Goal: Task Accomplishment & Management: Use online tool/utility

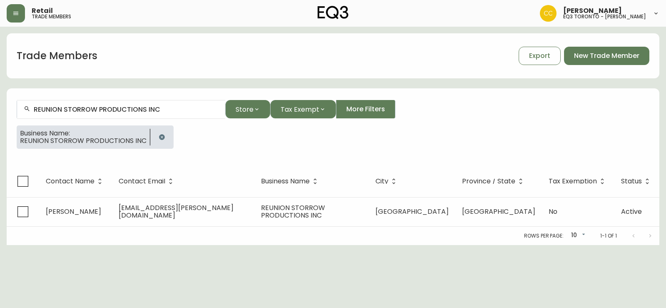
drag, startPoint x: 27, startPoint y: 15, endPoint x: 22, endPoint y: 12, distance: 5.8
click at [26, 15] on div "Retail trade members" at bounding box center [116, 13] width 218 height 18
click at [19, 11] on icon "button" at bounding box center [15, 13] width 7 height 7
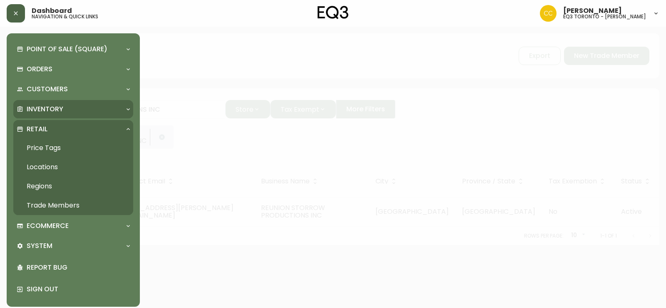
click at [61, 101] on div "Inventory" at bounding box center [73, 109] width 120 height 18
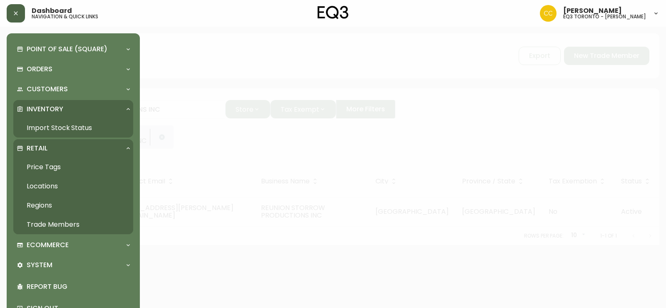
click at [67, 131] on link "Import Stock Status" at bounding box center [73, 127] width 120 height 19
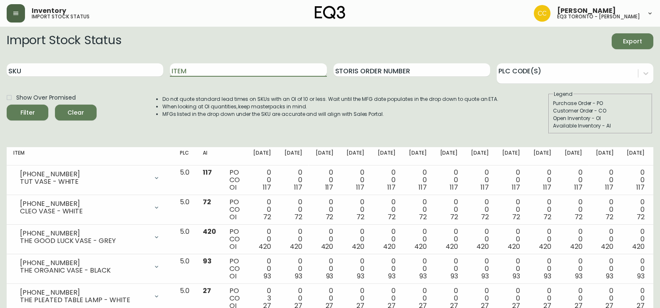
drag, startPoint x: 190, startPoint y: 75, endPoint x: 168, endPoint y: 75, distance: 22.1
click at [190, 75] on input "Item" at bounding box center [248, 69] width 156 height 13
click at [69, 72] on input "SKU" at bounding box center [85, 69] width 156 height 13
paste input "[PHONE_NUMBER]"
click at [7, 104] on button "Filter" at bounding box center [28, 112] width 42 height 16
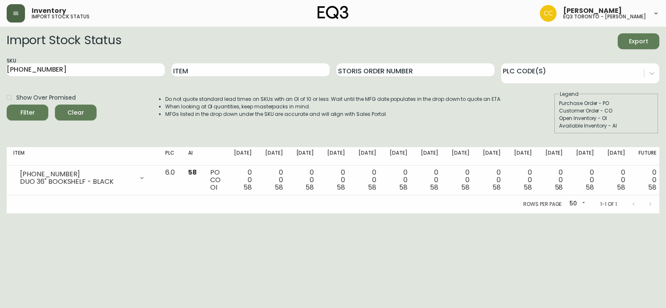
drag, startPoint x: 23, startPoint y: 63, endPoint x: 0, endPoint y: 66, distance: 23.1
click at [0, 66] on main "Import Stock Status Export SKU [PHONE_NUMBER] Item Storis Order Number PLC Code…" at bounding box center [333, 120] width 666 height 186
click at [0, 54] on main "Import Stock Status Export SKU [PHONE_NUMBER] Item Storis Order Number PLC Code…" at bounding box center [333, 120] width 666 height 186
drag, startPoint x: 84, startPoint y: 70, endPoint x: 0, endPoint y: 62, distance: 84.5
click at [0, 71] on main "Import Stock Status Export SKU [PHONE_NUMBER] Item Storis Order Number PLC Code…" at bounding box center [333, 120] width 666 height 186
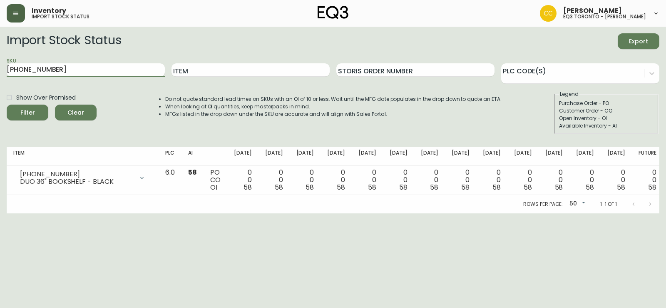
paste input "6"
click at [7, 104] on button "Filter" at bounding box center [28, 112] width 42 height 16
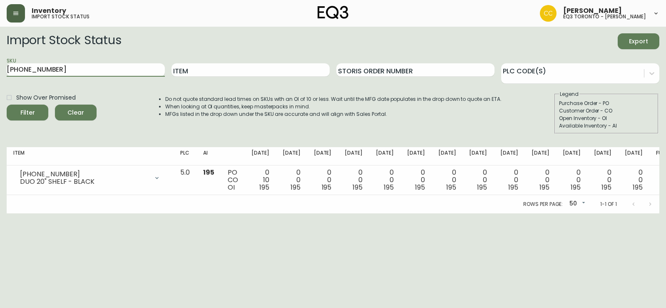
drag, startPoint x: 49, startPoint y: 65, endPoint x: 0, endPoint y: 67, distance: 49.1
click at [0, 67] on main "Import Stock Status Export SKU [PHONE_NUMBER] Item Storis Order Number PLC Code…" at bounding box center [333, 120] width 666 height 186
paste input "8"
type input "[PHONE_NUMBER]"
click at [7, 104] on button "Filter" at bounding box center [28, 112] width 42 height 16
